Goal: Find specific page/section: Find specific page/section

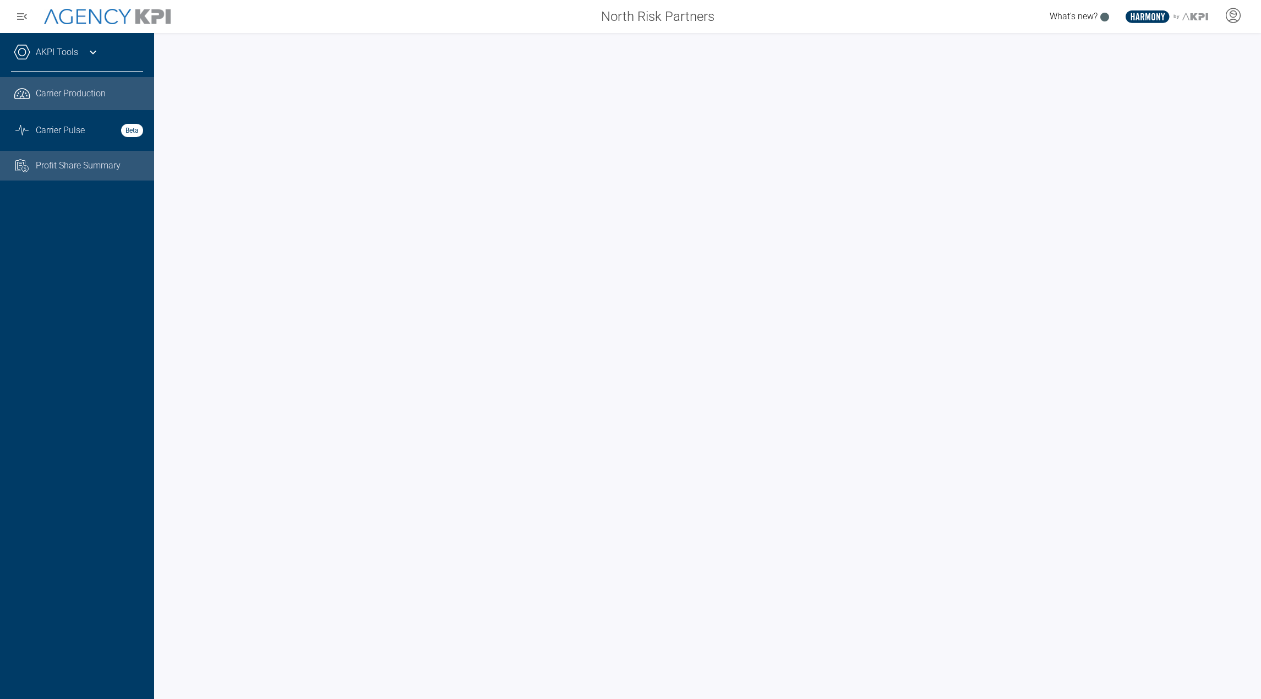
click at [68, 154] on link "Task List Cash Streamline Icon: [URL][DOMAIN_NAME] Profit Share Summary" at bounding box center [77, 166] width 154 height 30
click at [92, 53] on icon at bounding box center [93, 53] width 6 height 4
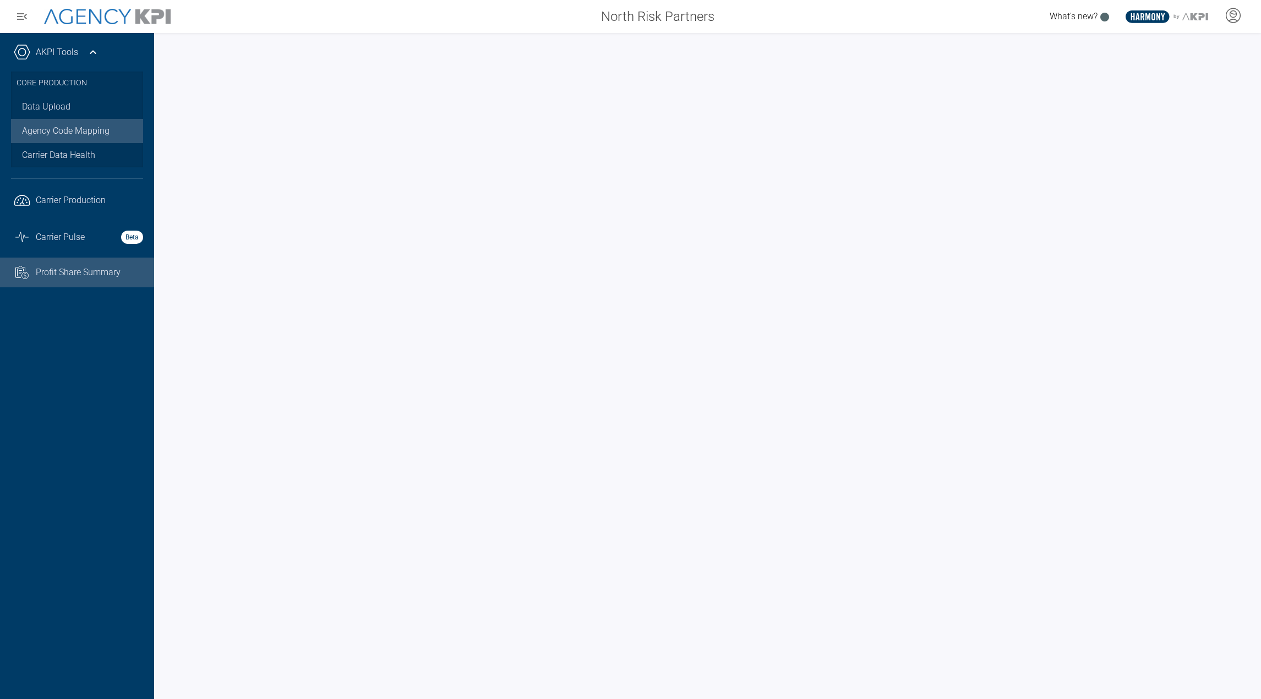
click at [55, 141] on link "Agency Code Mapping" at bounding box center [77, 131] width 132 height 24
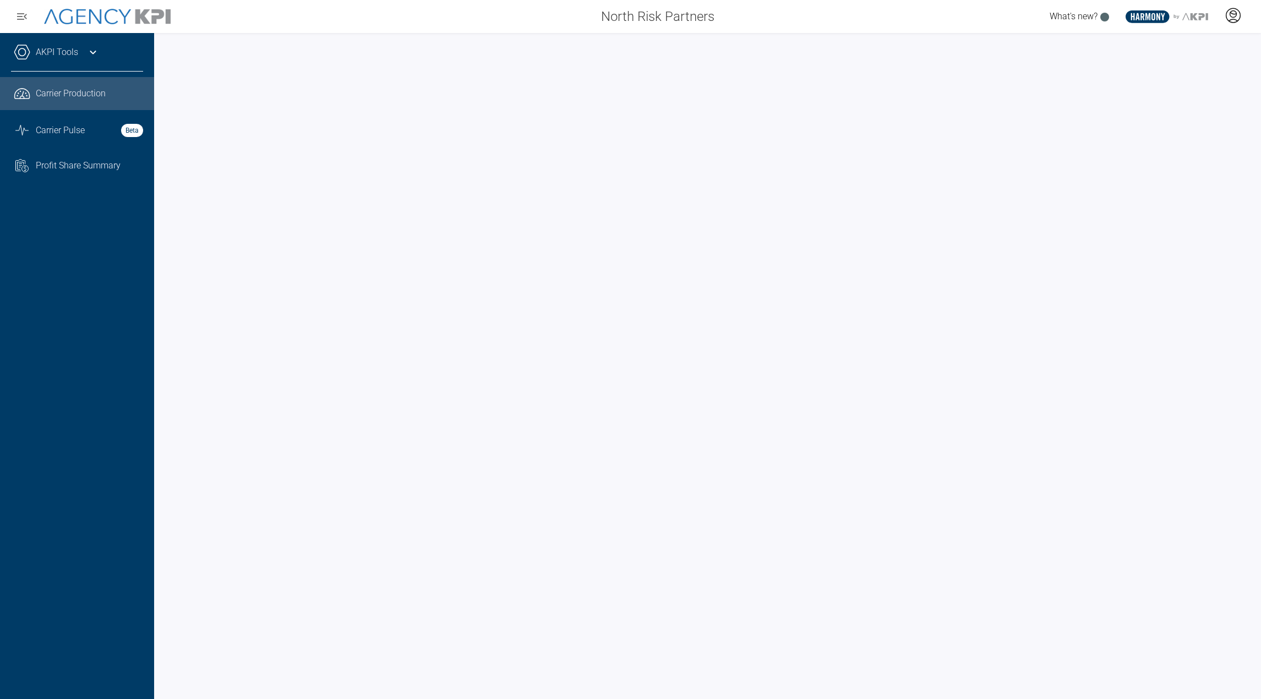
click at [1234, 9] on icon at bounding box center [1233, 15] width 17 height 17
